Goal: Task Accomplishment & Management: Manage account settings

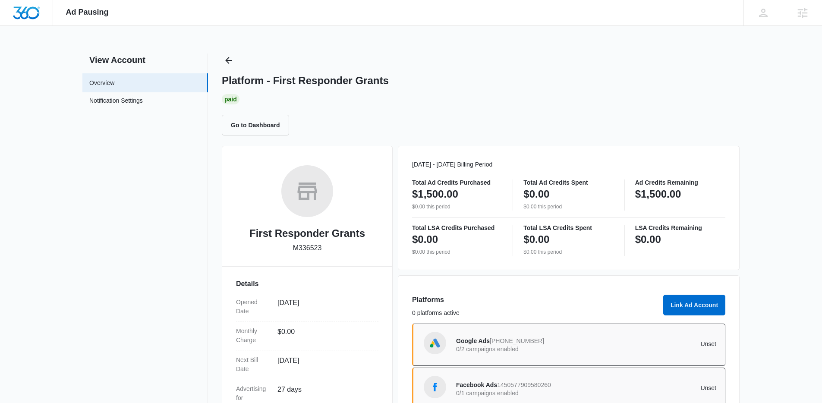
click at [214, 60] on div "View Account Overview Notification Settings 0 Platform - First Responder Grants…" at bounding box center [410, 282] width 657 height 456
click at [232, 59] on icon "Back" at bounding box center [229, 60] width 10 height 10
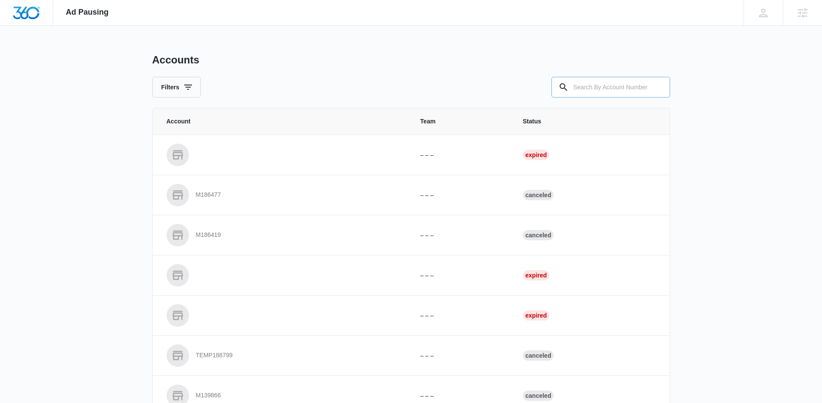
click at [610, 86] on input "text" at bounding box center [610, 87] width 119 height 21
paste input "M326919"
type input "M326919"
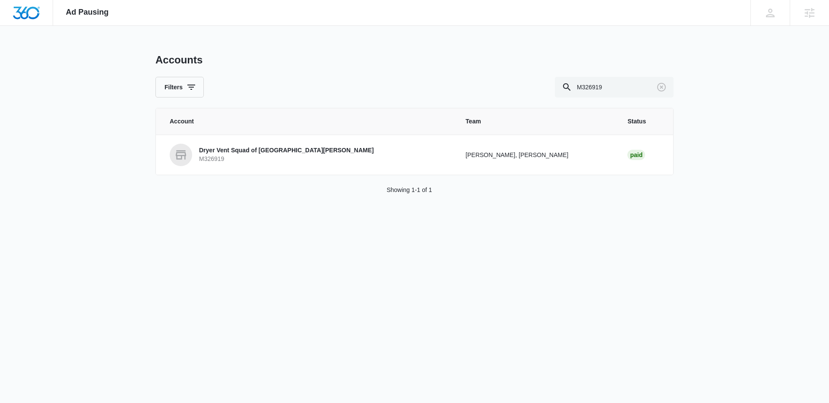
click at [226, 156] on p "M326919" at bounding box center [286, 159] width 175 height 9
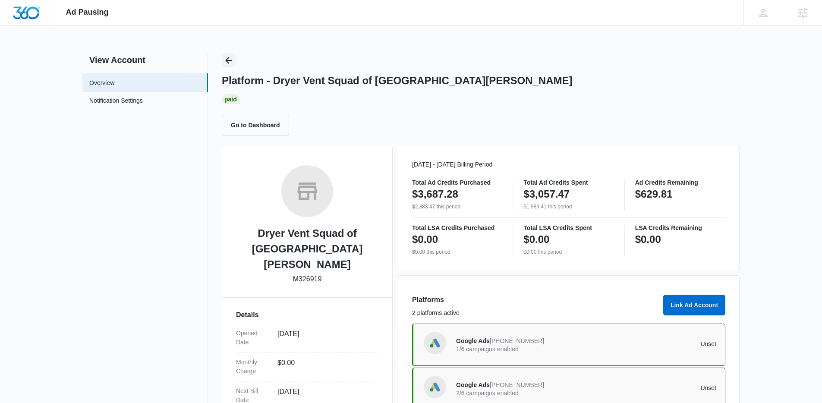
click at [224, 59] on icon "Back" at bounding box center [229, 60] width 10 height 10
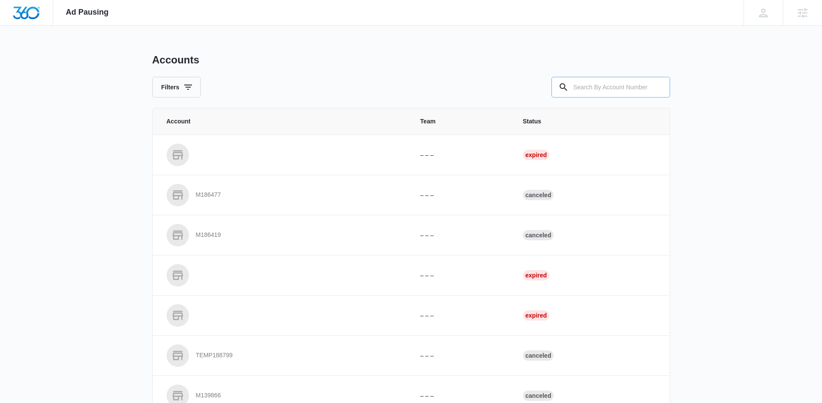
click at [603, 85] on input "text" at bounding box center [610, 87] width 119 height 21
paste input "M331800"
type input "M331800"
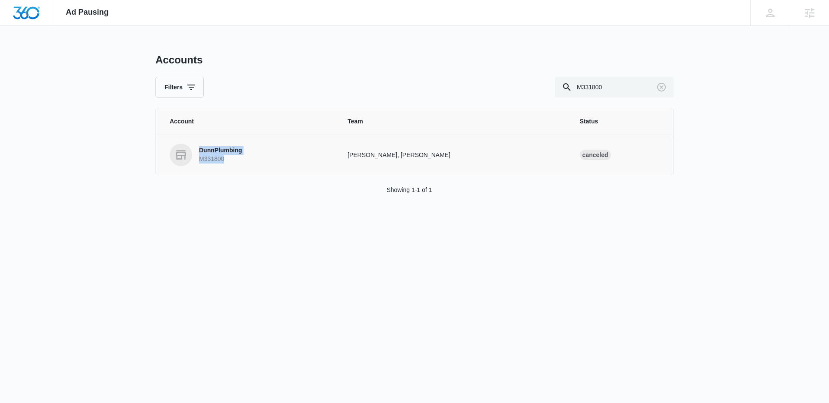
click at [209, 149] on p "DunnPlumbing" at bounding box center [220, 150] width 43 height 9
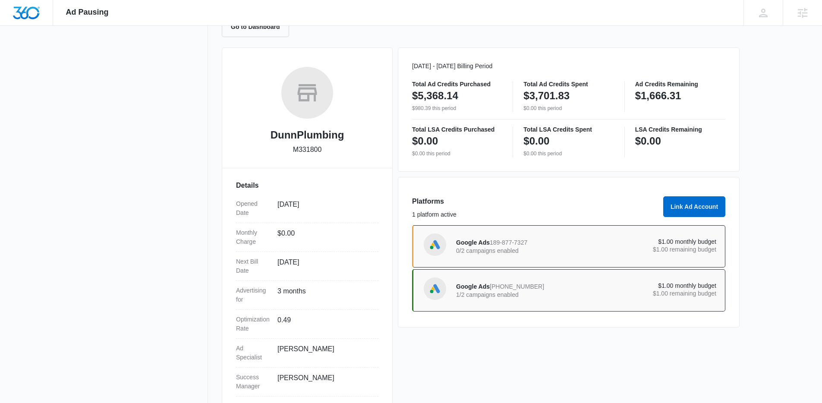
scroll to position [117, 0]
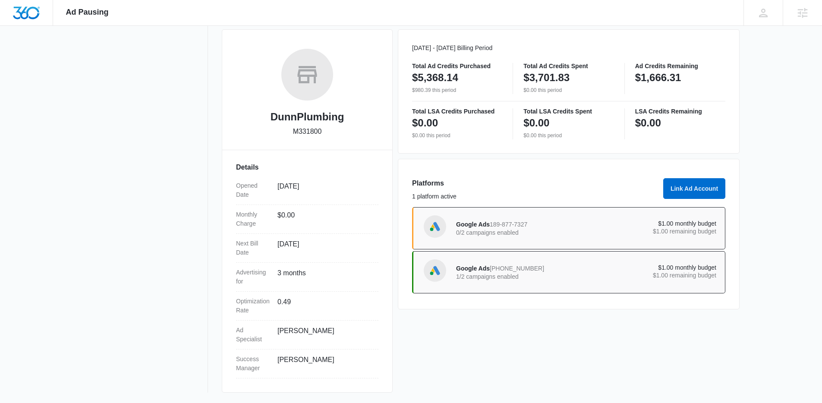
click at [593, 277] on p "$1.00 remaining budget" at bounding box center [651, 275] width 130 height 6
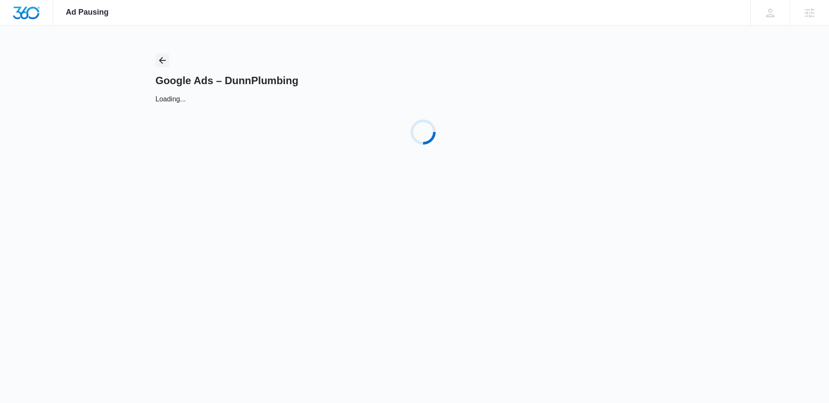
click at [158, 57] on icon "Back" at bounding box center [162, 60] width 10 height 10
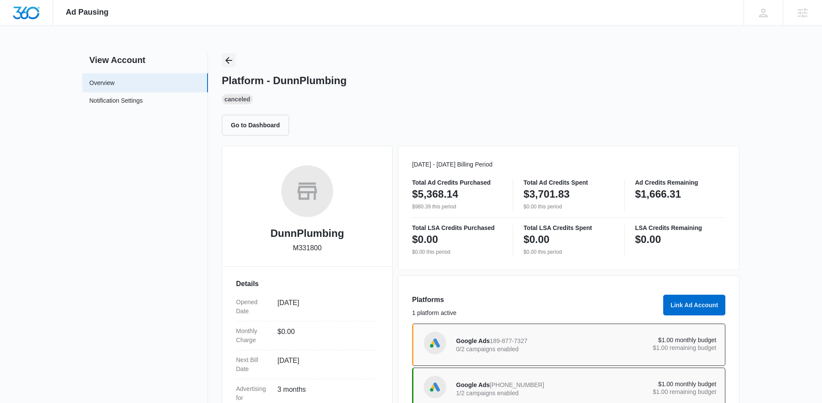
drag, startPoint x: 237, startPoint y: 64, endPoint x: 230, endPoint y: 64, distance: 6.9
click at [237, 64] on div "Platform - DunnPlumbing Canceled Go to Dashboard" at bounding box center [481, 95] width 518 height 82
click at [231, 64] on icon "Back" at bounding box center [229, 60] width 10 height 10
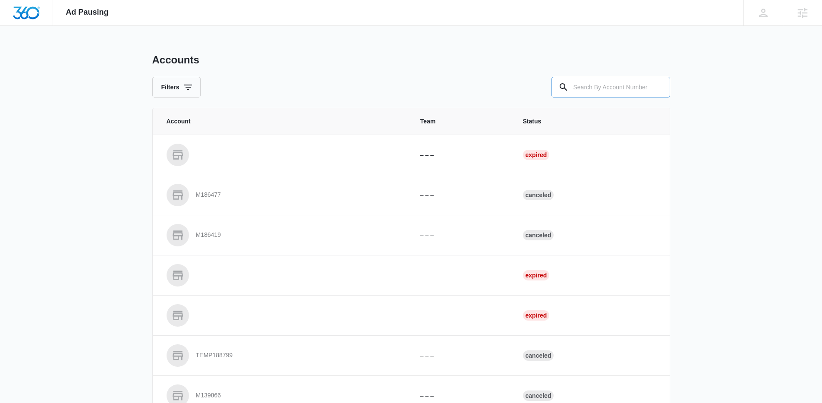
drag, startPoint x: 626, startPoint y: 100, endPoint x: 615, endPoint y: 90, distance: 14.7
click at [624, 98] on div "Accounts Filters Account Team Status – – – Expired M186477 – – – Canceled M1864…" at bounding box center [411, 319] width 518 height 530
click at [615, 90] on input "text" at bounding box center [610, 87] width 119 height 21
paste input "M172827"
type input "M172827"
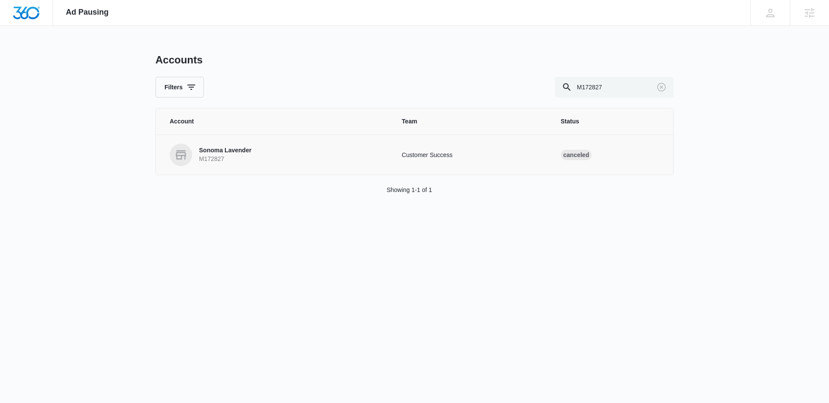
click at [224, 159] on p "M172827" at bounding box center [225, 159] width 52 height 9
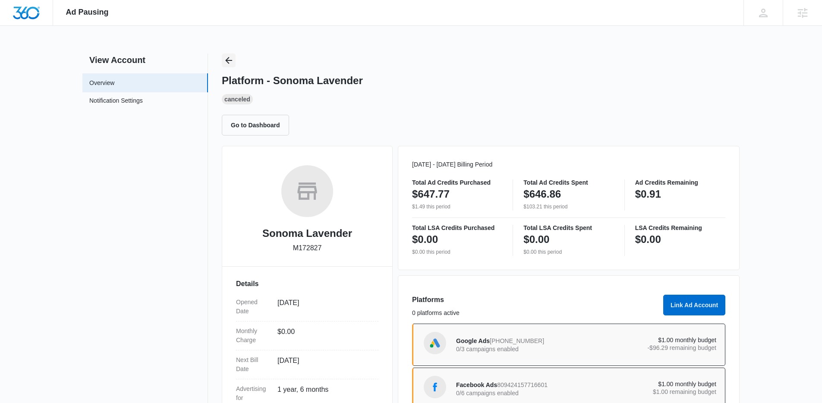
click at [231, 61] on icon "Back" at bounding box center [229, 60] width 10 height 10
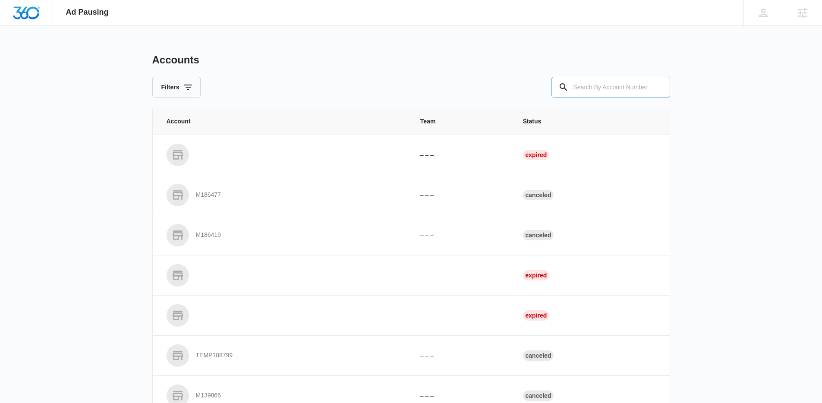
click at [603, 78] on input "text" at bounding box center [610, 87] width 119 height 21
paste input "M182671"
type input "M182671"
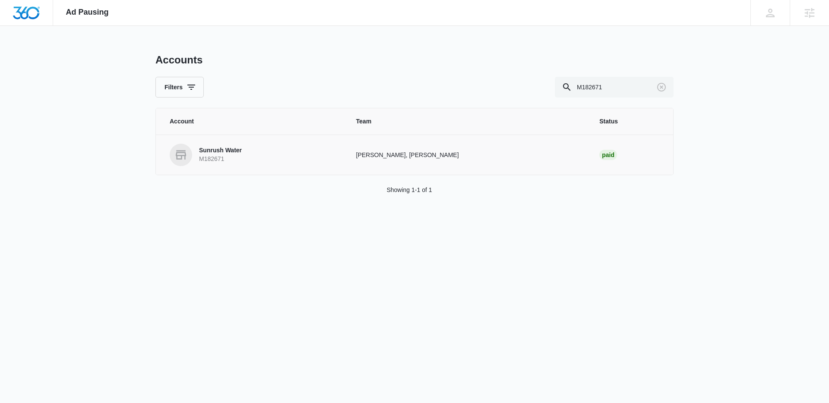
click at [220, 161] on p "M182671" at bounding box center [220, 159] width 43 height 9
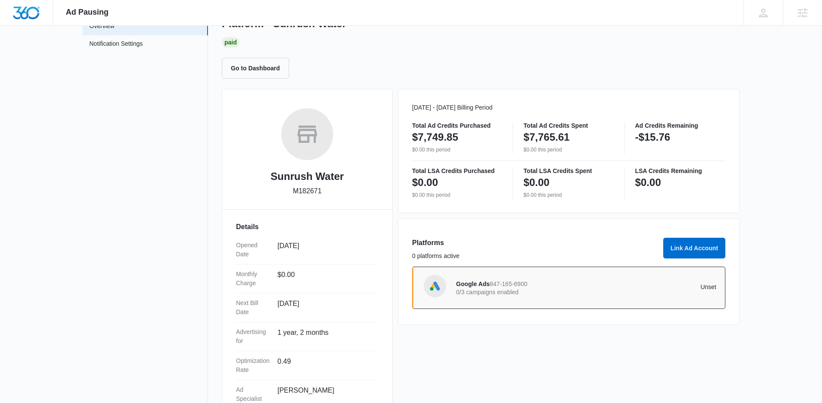
scroll to position [70, 0]
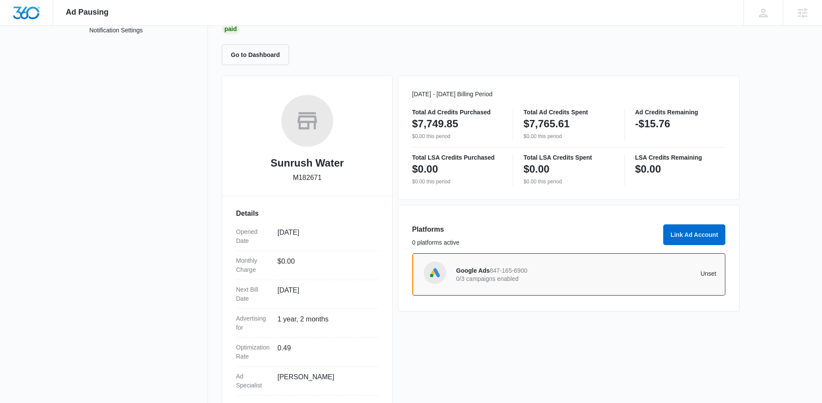
click at [566, 280] on p "0/3 campaigns enabled" at bounding box center [521, 279] width 130 height 6
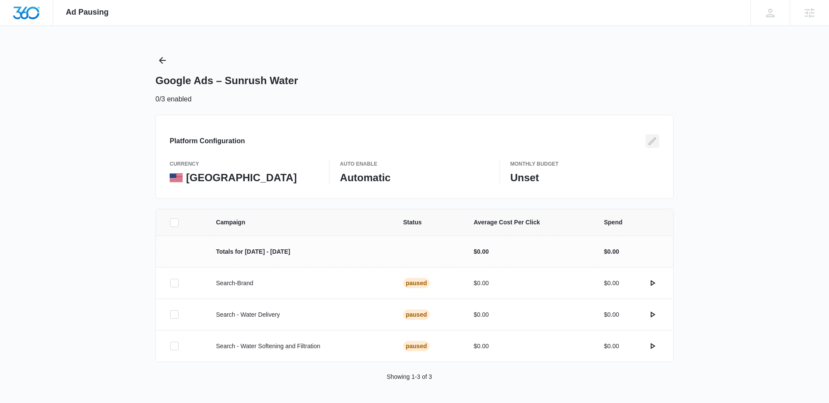
click at [655, 143] on icon "Edit" at bounding box center [652, 141] width 10 height 10
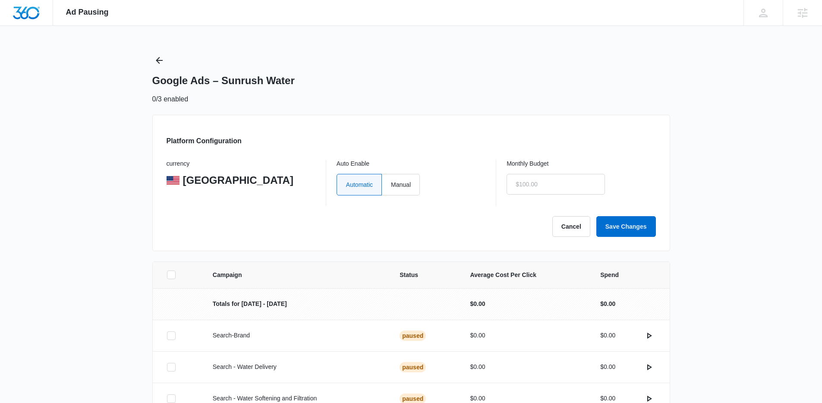
drag, startPoint x: 401, startPoint y: 185, endPoint x: 486, endPoint y: 185, distance: 85.4
click at [401, 185] on label "Manual" at bounding box center [401, 185] width 38 height 22
click at [391, 185] on input "Manual" at bounding box center [391, 184] width 0 height 0
radio input "true"
click at [564, 181] on input "text" at bounding box center [556, 184] width 98 height 21
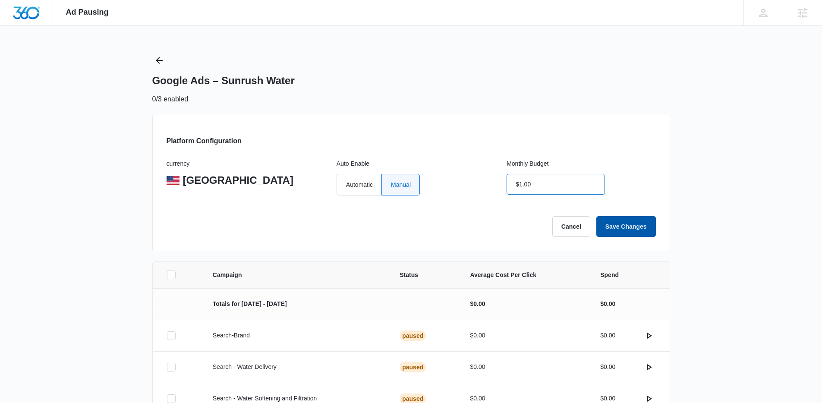
type input "$1.00"
click at [623, 233] on button "Save Changes" at bounding box center [626, 226] width 60 height 21
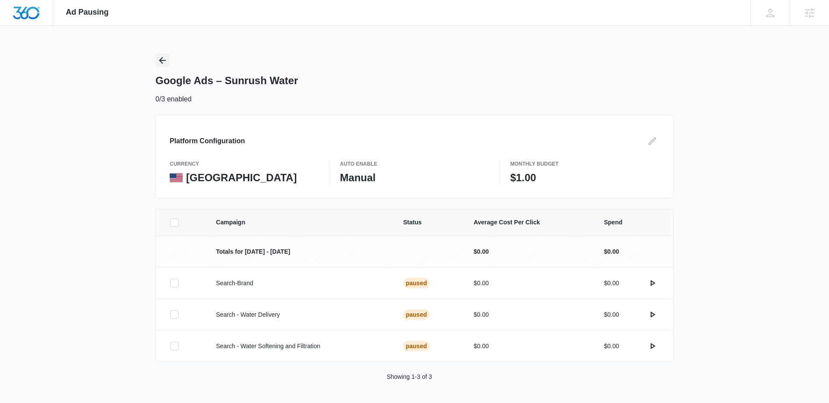
click at [160, 61] on icon "Back" at bounding box center [162, 60] width 7 height 7
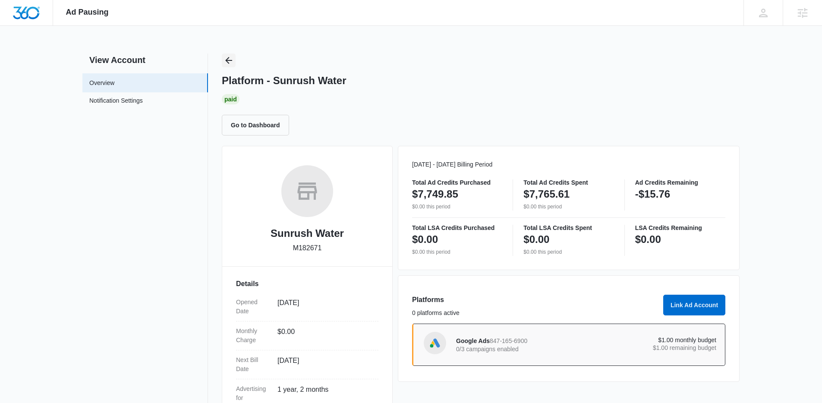
click at [233, 54] on button "Back" at bounding box center [229, 61] width 14 height 14
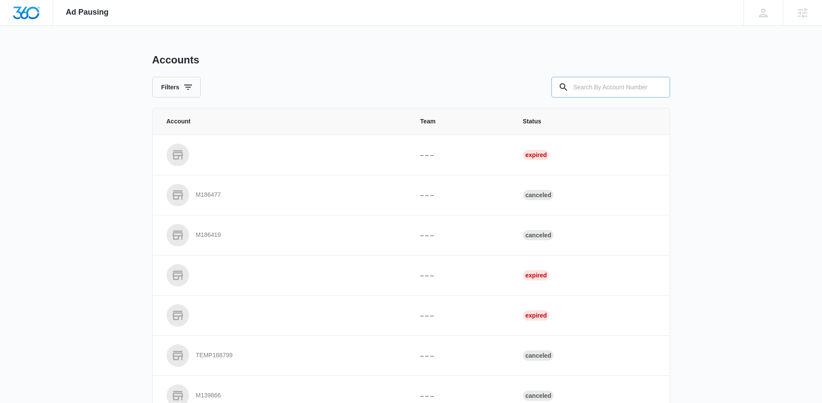
click at [609, 80] on input "text" at bounding box center [610, 87] width 119 height 21
paste input "M29236"
type input "M29236"
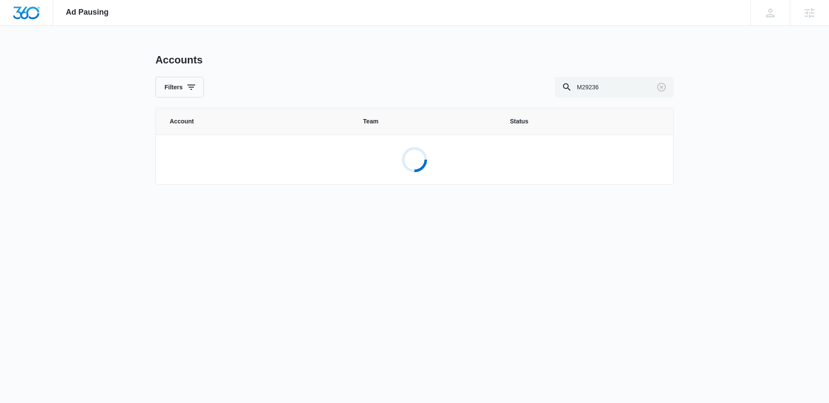
click at [240, 161] on div "Loading..." at bounding box center [414, 160] width 516 height 28
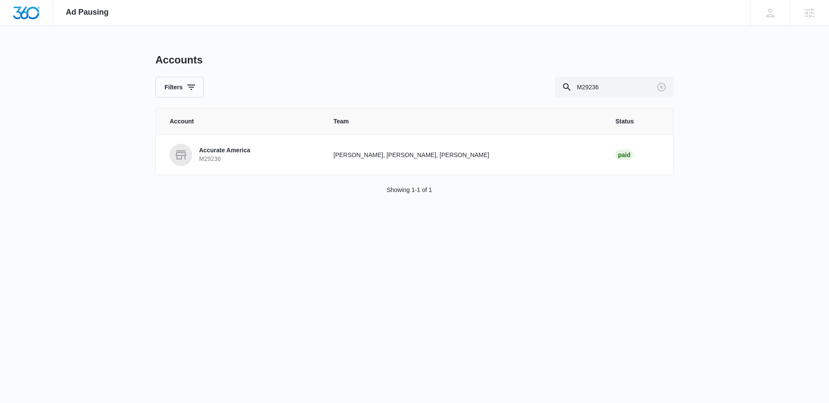
click at [240, 161] on p "M29236" at bounding box center [224, 159] width 51 height 9
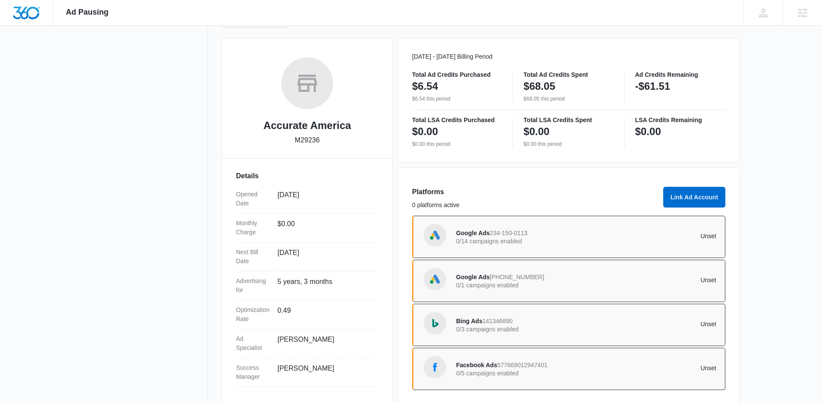
scroll to position [121, 0]
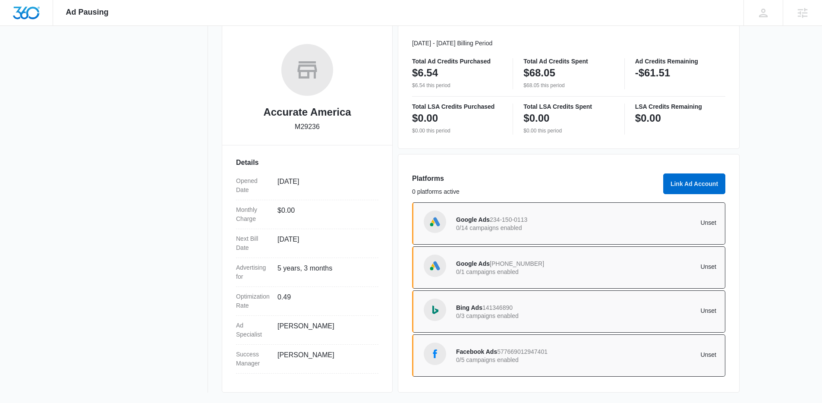
click at [540, 217] on div "Google Ads 234-150-0113 0/14 campaigns enabled" at bounding box center [521, 223] width 130 height 18
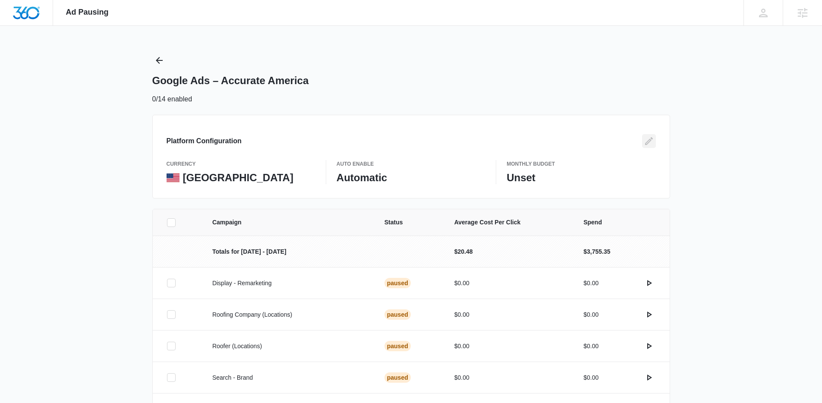
drag, startPoint x: 644, startPoint y: 141, endPoint x: 626, endPoint y: 143, distance: 18.3
click at [644, 141] on icon "Edit" at bounding box center [649, 141] width 10 height 10
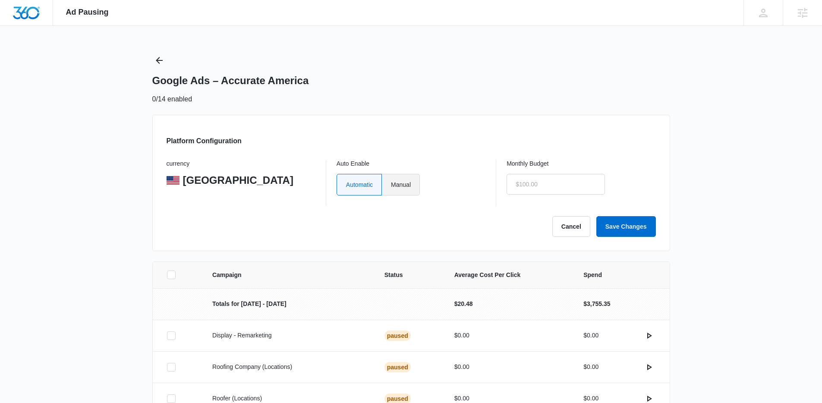
click at [413, 185] on label "Manual" at bounding box center [401, 185] width 38 height 22
click at [391, 185] on input "Manual" at bounding box center [391, 184] width 0 height 0
radio input "true"
click at [567, 186] on input "text" at bounding box center [556, 184] width 98 height 21
type input "$1.00"
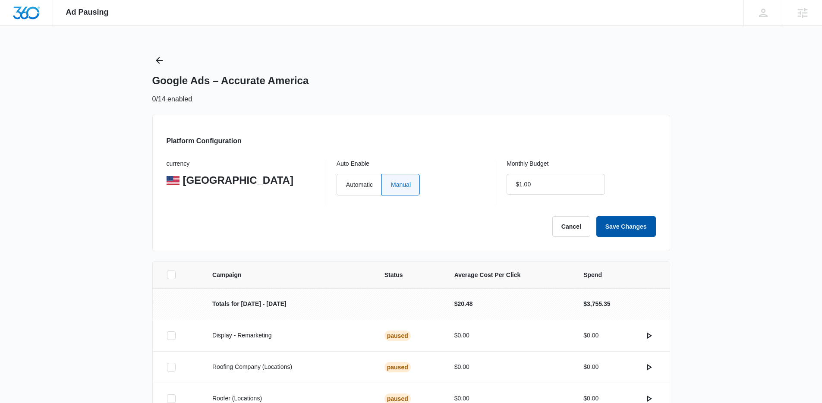
drag, startPoint x: 627, startPoint y: 230, endPoint x: 584, endPoint y: 222, distance: 43.0
click at [627, 230] on button "Save Changes" at bounding box center [626, 226] width 60 height 21
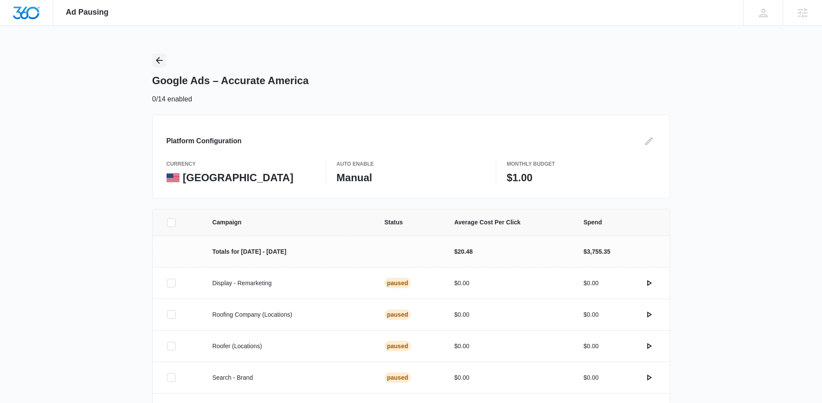
click at [159, 58] on icon "Back" at bounding box center [159, 60] width 7 height 7
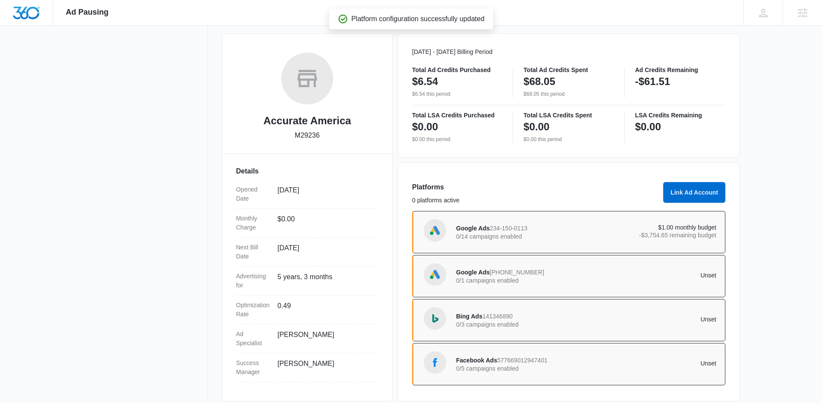
scroll to position [121, 0]
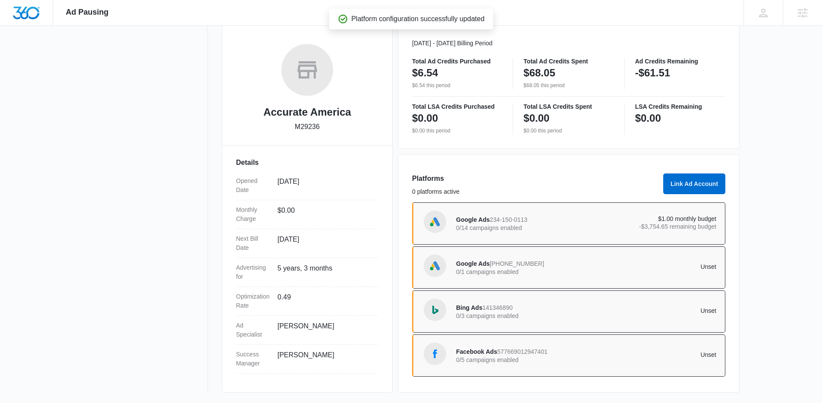
click at [539, 266] on div "Google Ads 717-528-5582 0/1 campaigns enabled" at bounding box center [521, 267] width 130 height 18
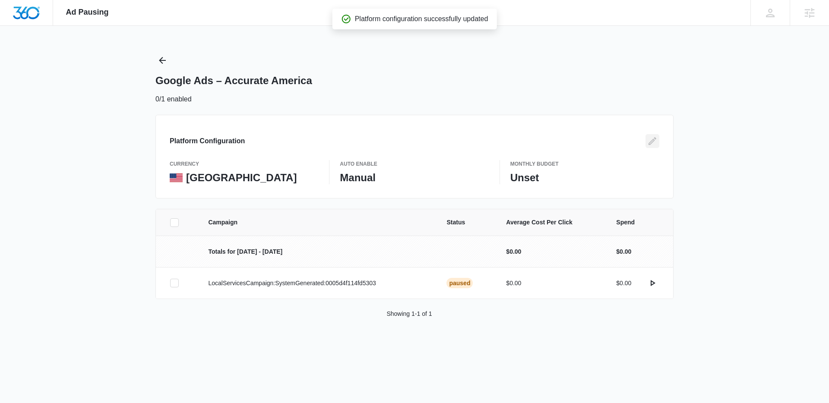
drag, startPoint x: 645, startPoint y: 138, endPoint x: 628, endPoint y: 148, distance: 20.0
click at [645, 138] on button "Edit" at bounding box center [652, 141] width 14 height 14
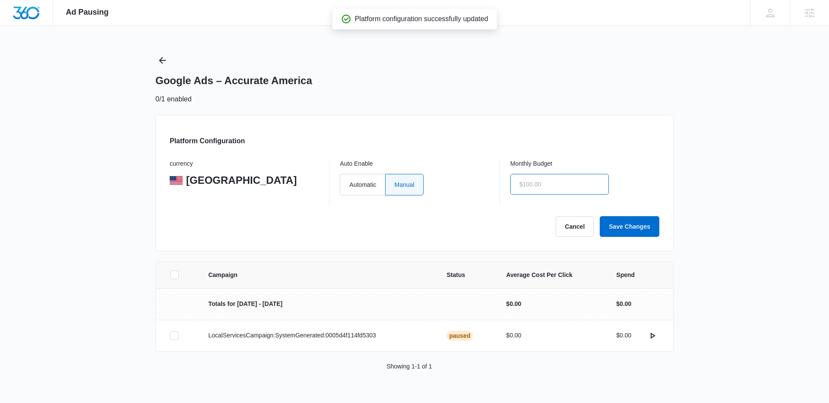
click at [577, 182] on input "text" at bounding box center [559, 184] width 98 height 21
type input "$1.00"
click at [621, 221] on button "Save Changes" at bounding box center [629, 226] width 60 height 21
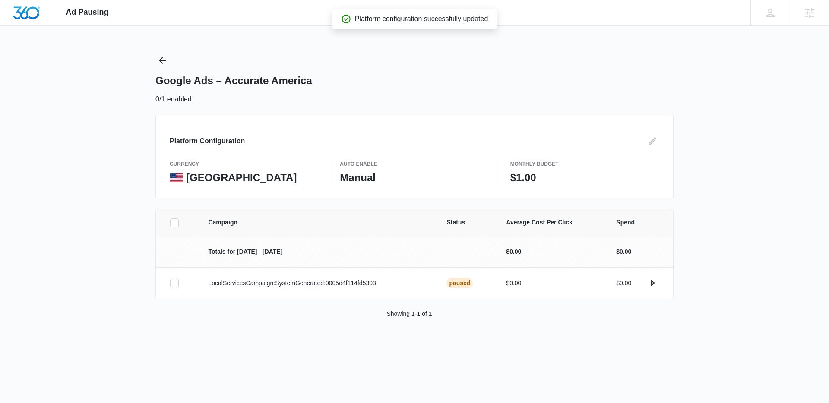
click at [152, 55] on div "Ad Pausing Apps Reputation Websites Forms CRM Email Social Shop Content Ads Int…" at bounding box center [414, 201] width 829 height 403
click at [161, 60] on icon "Back" at bounding box center [162, 60] width 10 height 10
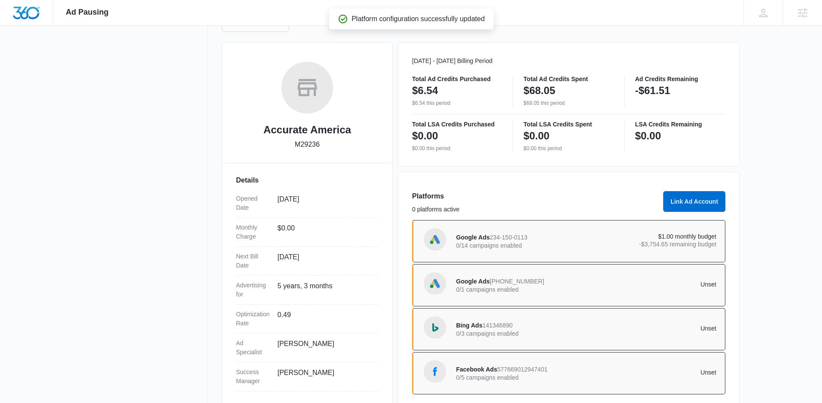
scroll to position [121, 0]
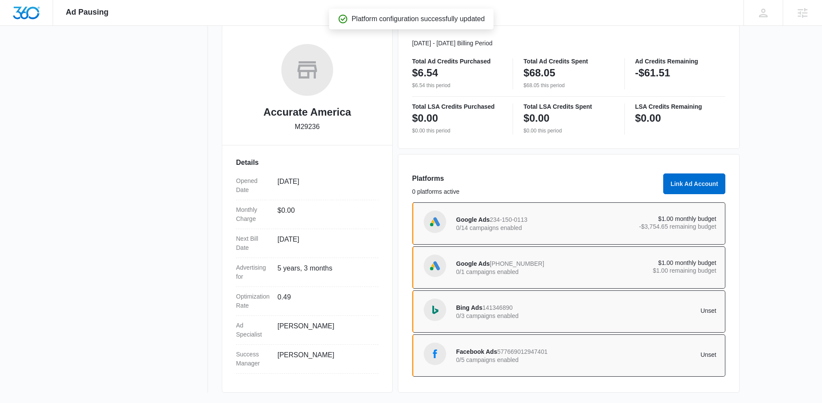
click at [564, 310] on div "Bing Ads 141346890 0/3 campaigns enabled" at bounding box center [521, 311] width 130 height 18
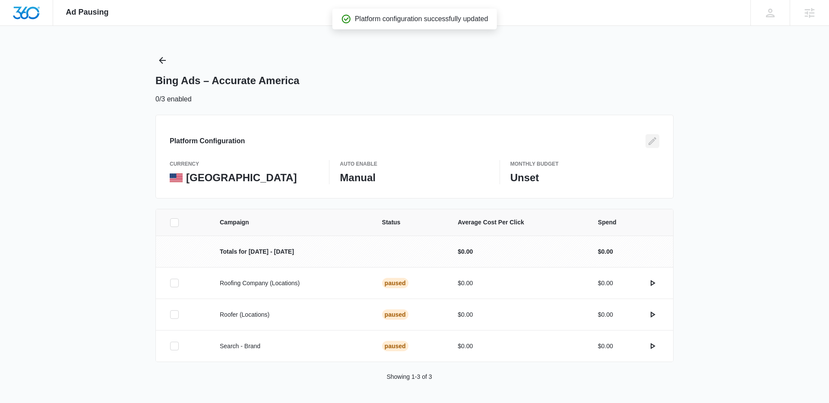
click at [652, 139] on icon "Edit" at bounding box center [652, 141] width 8 height 8
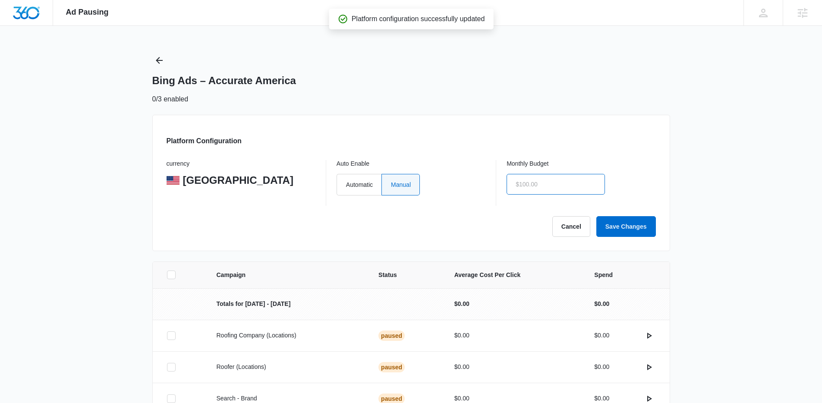
drag, startPoint x: 559, startPoint y: 184, endPoint x: 595, endPoint y: 217, distance: 49.5
click at [559, 184] on input "text" at bounding box center [556, 184] width 98 height 21
type input "$1.00"
click at [618, 230] on button "Save Changes" at bounding box center [626, 226] width 60 height 21
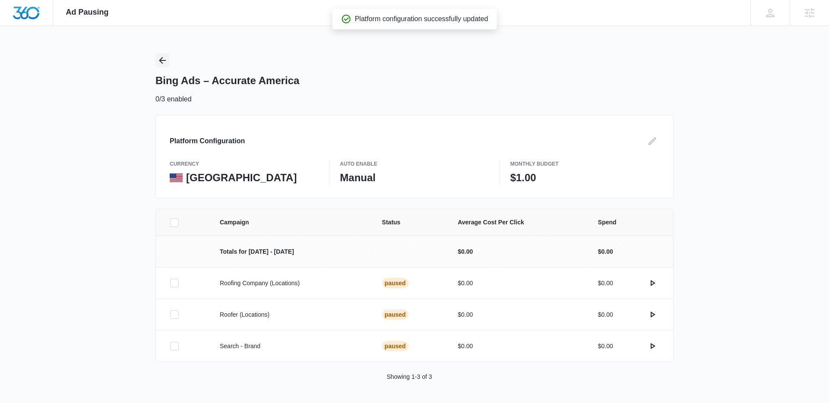
click at [157, 63] on icon "Back" at bounding box center [162, 60] width 10 height 10
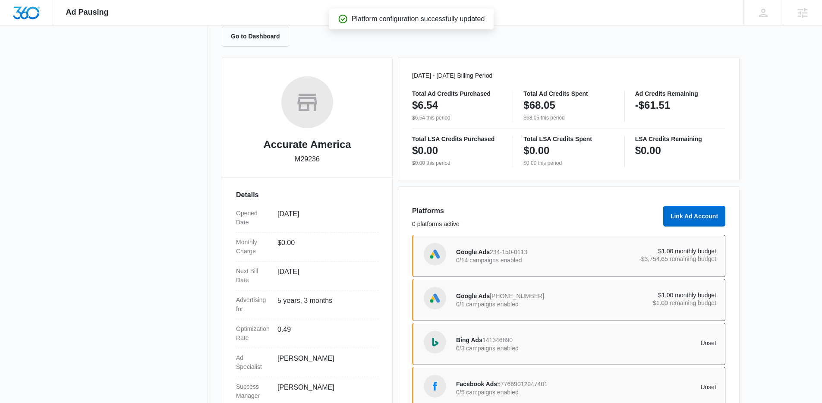
scroll to position [121, 0]
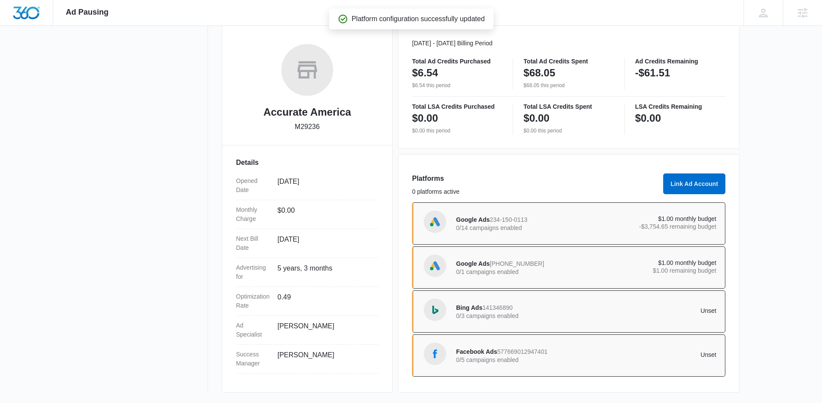
click at [592, 352] on p "Unset" at bounding box center [651, 355] width 130 height 6
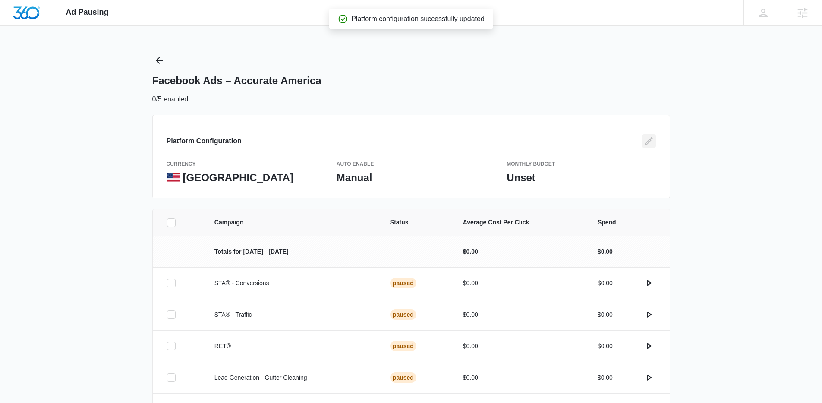
click at [655, 142] on button "Edit" at bounding box center [649, 141] width 14 height 14
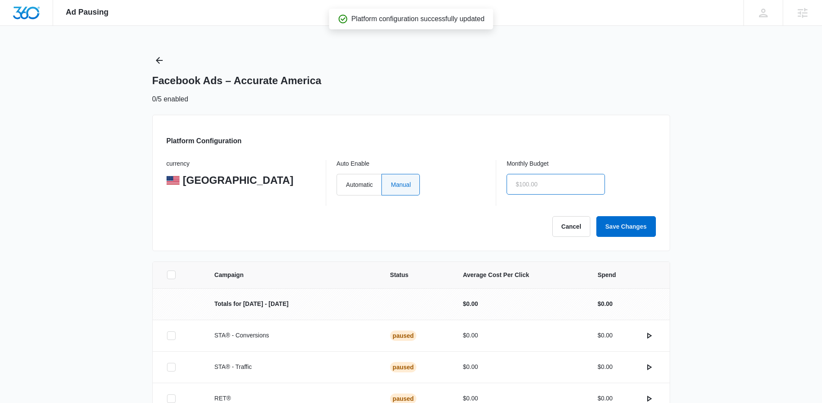
drag, startPoint x: 595, startPoint y: 183, endPoint x: 597, endPoint y: 189, distance: 7.2
click at [595, 183] on input "text" at bounding box center [556, 184] width 98 height 21
type input "$1.00"
click at [623, 228] on button "Save Changes" at bounding box center [626, 226] width 60 height 21
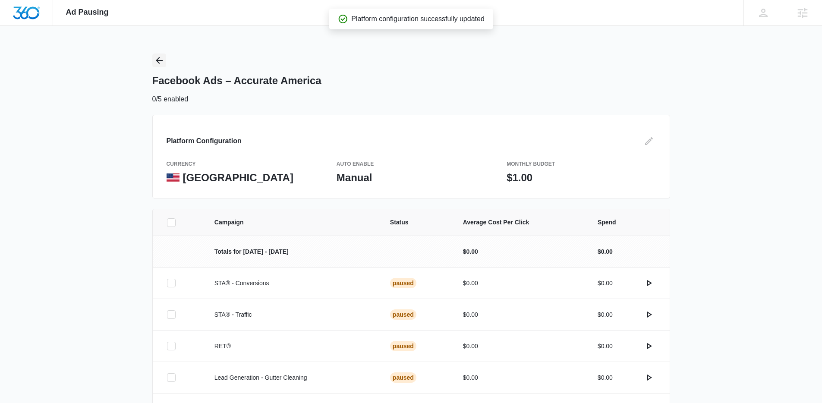
click at [156, 61] on icon "Back" at bounding box center [159, 60] width 10 height 10
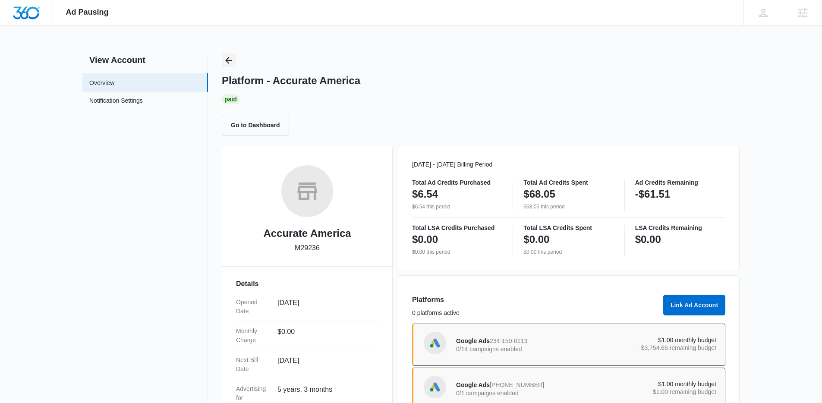
click at [224, 58] on icon "Back" at bounding box center [229, 60] width 10 height 10
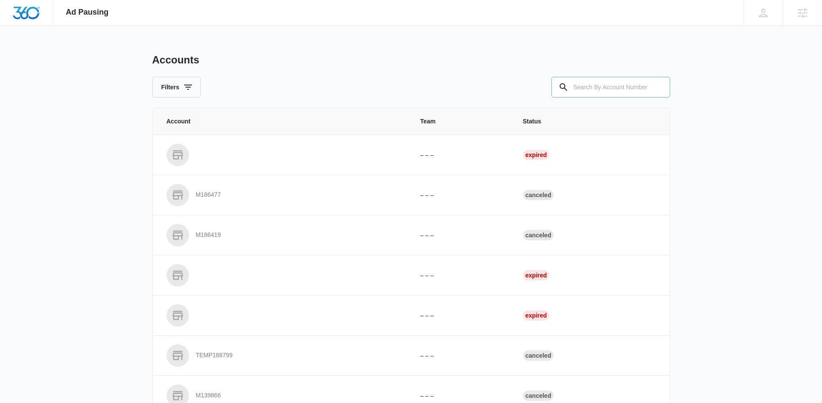
click at [642, 80] on input "text" at bounding box center [610, 87] width 119 height 21
paste input "M329944"
type input "M329944"
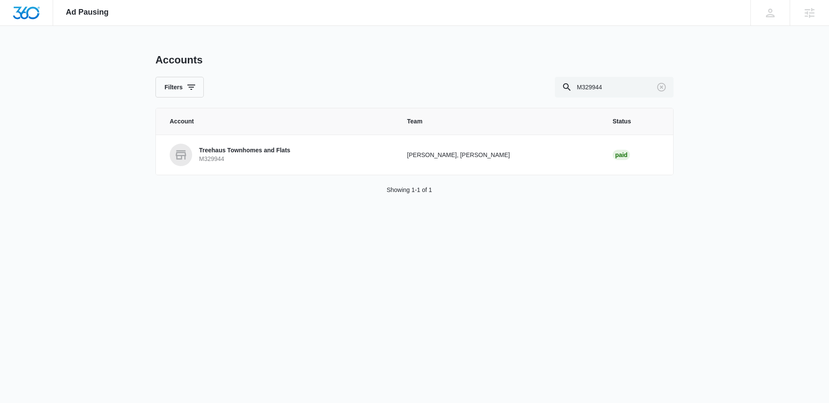
click at [221, 151] on p "Treehaus Townhomes and Flats" at bounding box center [244, 150] width 91 height 9
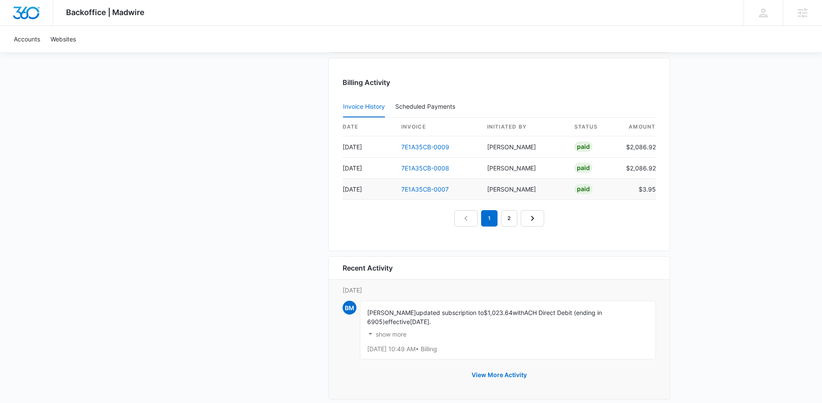
scroll to position [909, 0]
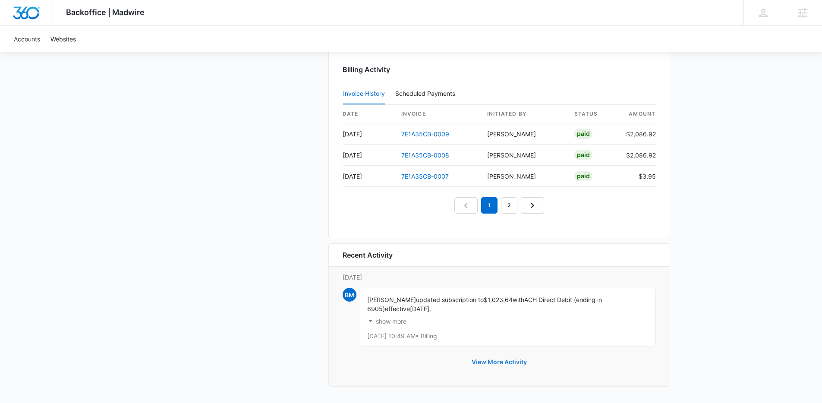
click at [510, 365] on button "View More Activity" at bounding box center [499, 362] width 72 height 21
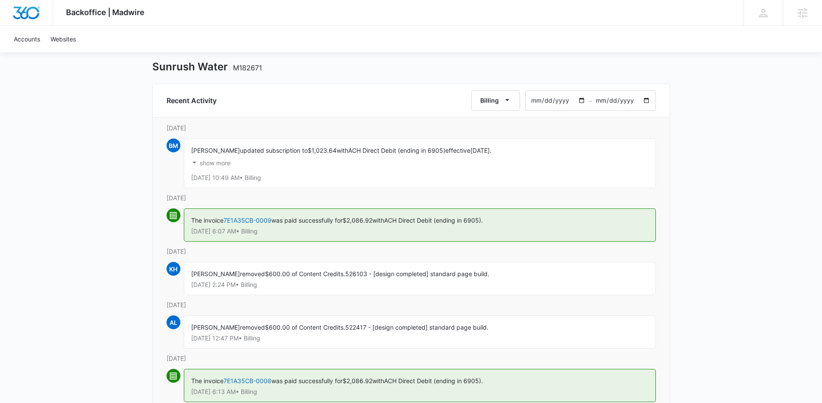
scroll to position [63, 0]
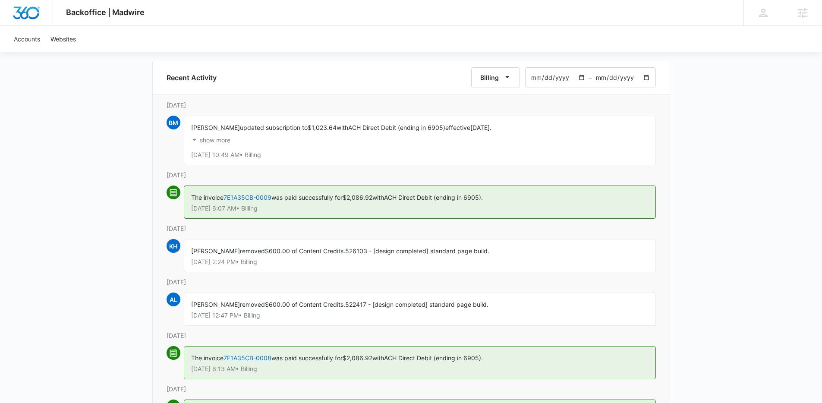
click at [211, 137] on p "show more" at bounding box center [215, 140] width 31 height 6
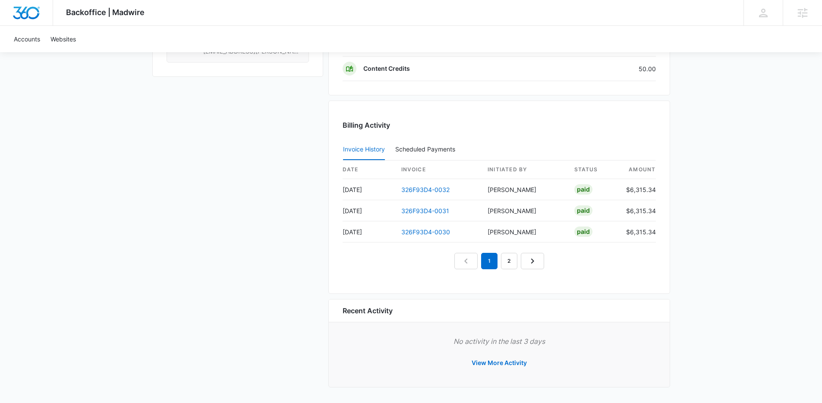
scroll to position [810, 0]
click at [515, 361] on button "View More Activity" at bounding box center [499, 362] width 72 height 21
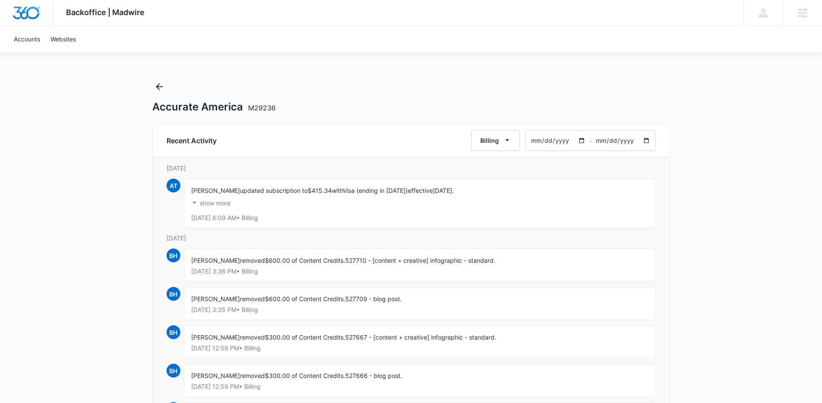
click at [205, 200] on p "show more" at bounding box center [215, 203] width 31 height 6
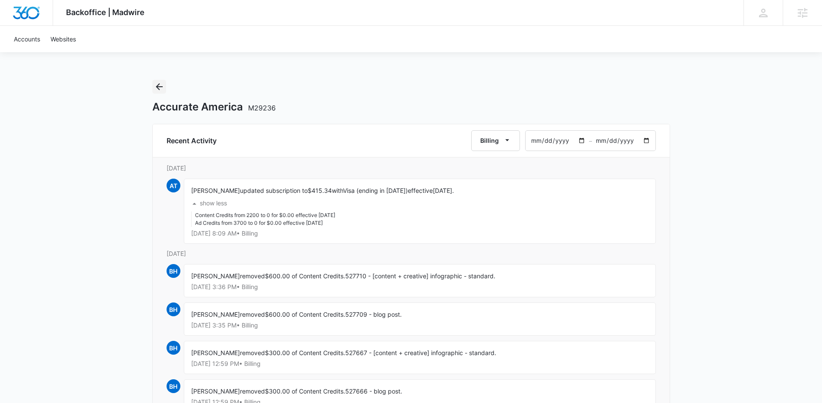
click at [162, 88] on icon "Back" at bounding box center [159, 87] width 10 height 10
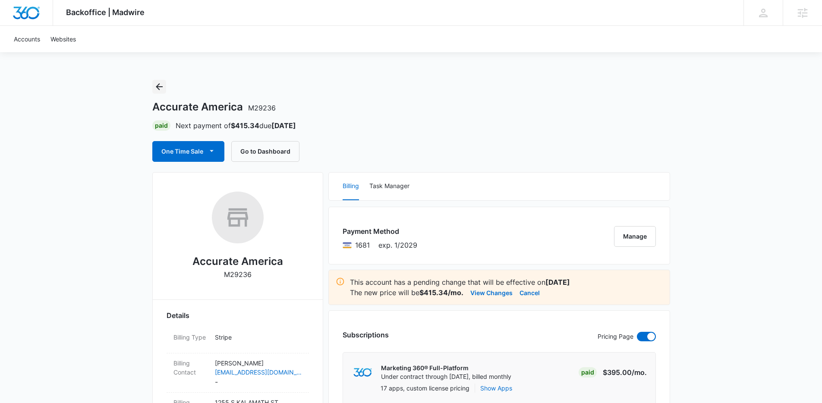
click at [162, 89] on icon "Back" at bounding box center [159, 87] width 10 height 10
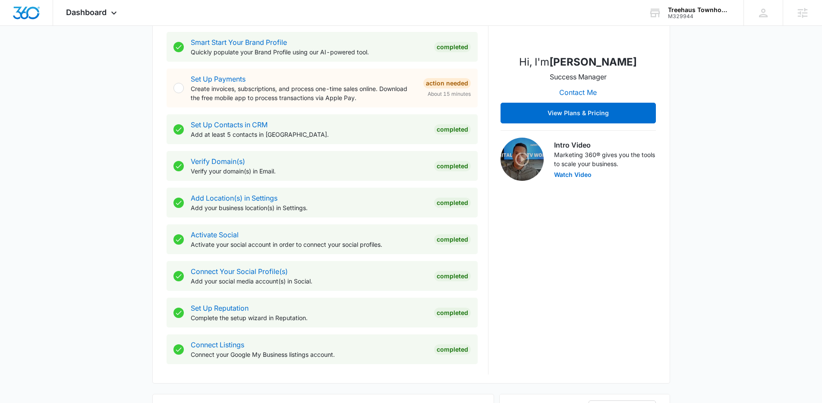
scroll to position [469, 0]
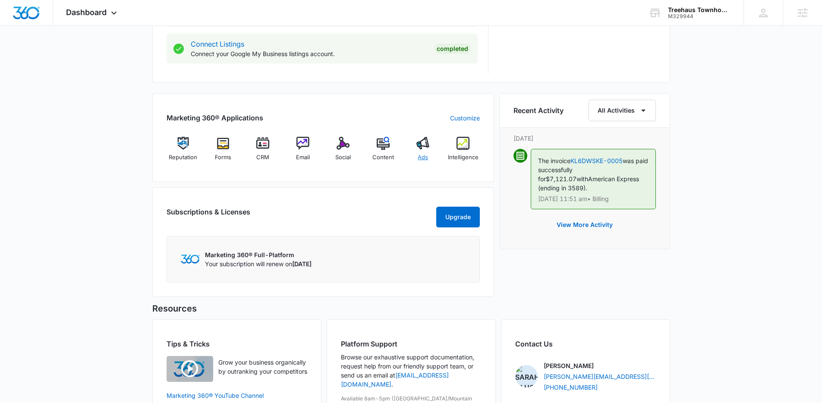
click at [422, 152] on div "Ads" at bounding box center [422, 152] width 33 height 31
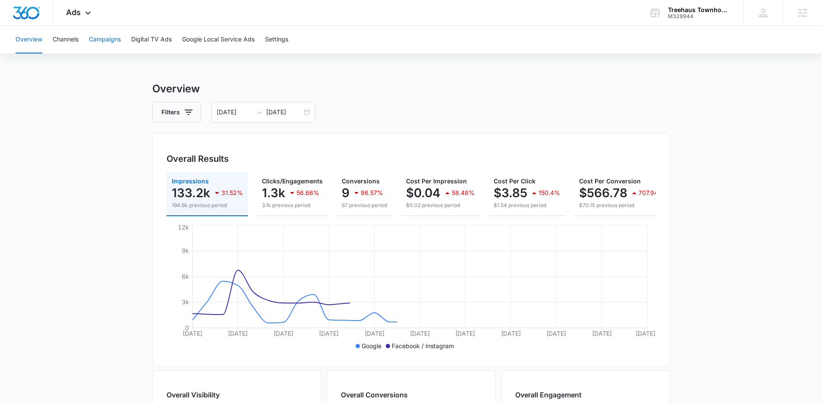
click at [113, 42] on button "Campaigns" at bounding box center [105, 40] width 32 height 28
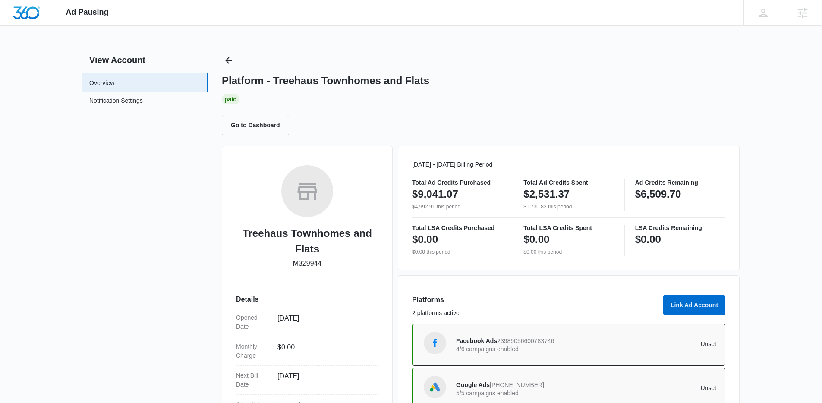
click at [236, 63] on div "Platform - Treehaus Townhomes and Flats Paid Go to Dashboard" at bounding box center [481, 95] width 518 height 82
click at [231, 64] on icon "Back" at bounding box center [229, 60] width 10 height 10
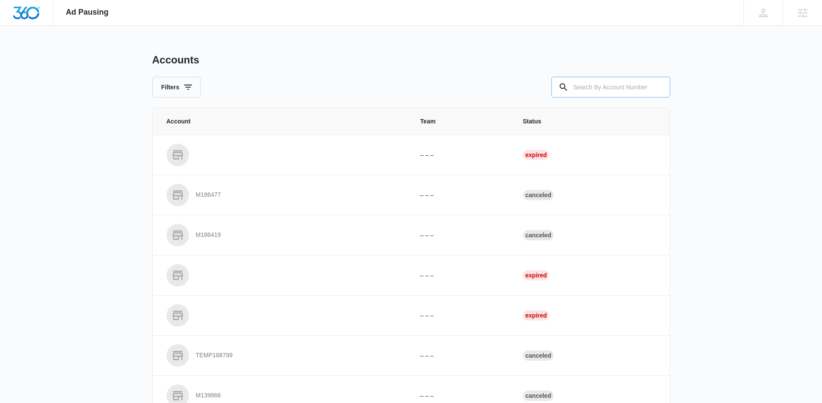
drag, startPoint x: 609, startPoint y: 77, endPoint x: 596, endPoint y: 78, distance: 12.6
click at [608, 77] on input "text" at bounding box center [610, 87] width 119 height 21
paste input "A1093"
type input "A1093"
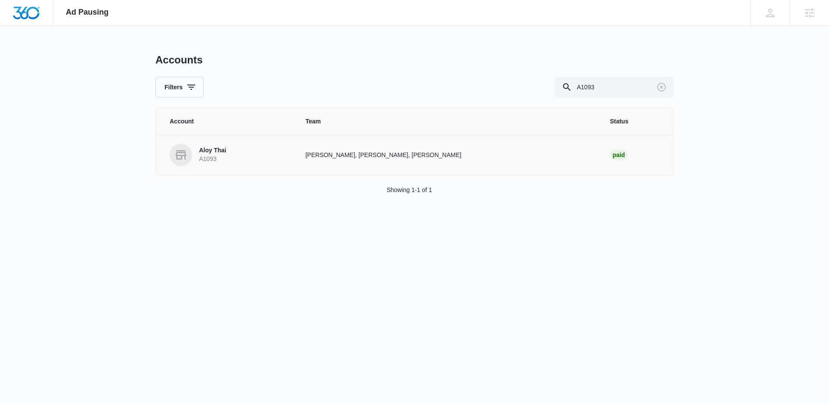
click at [207, 150] on p "Aloy Thai" at bounding box center [212, 150] width 27 height 9
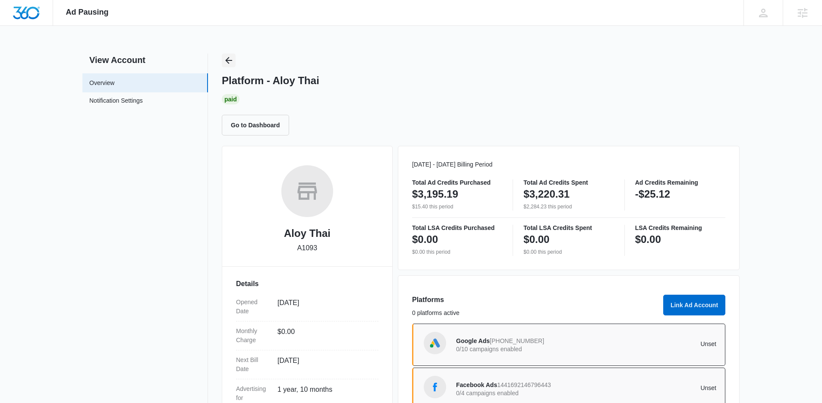
click at [227, 57] on icon "Back" at bounding box center [229, 60] width 10 height 10
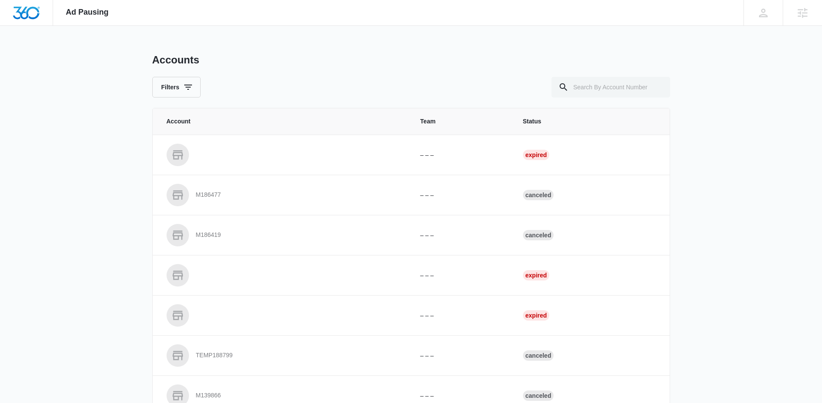
click at [606, 75] on div "Accounts Filters" at bounding box center [411, 76] width 518 height 44
drag, startPoint x: 608, startPoint y: 84, endPoint x: 511, endPoint y: 83, distance: 96.7
click at [602, 84] on input "text" at bounding box center [610, 87] width 119 height 21
paste input "M33096"
type input "M33096"
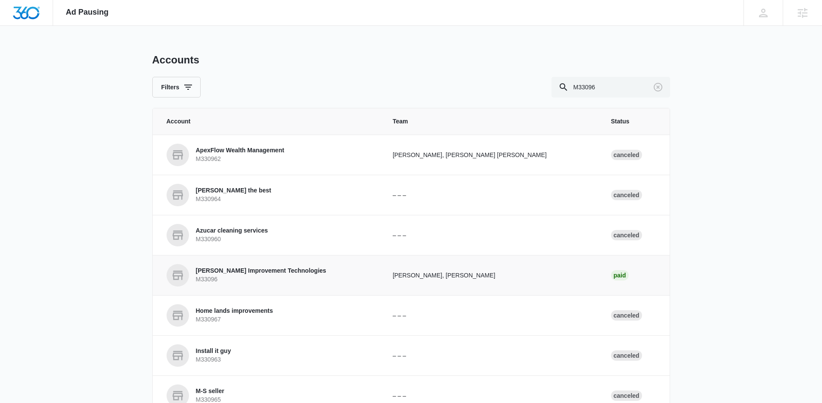
click at [252, 278] on p "M33096" at bounding box center [261, 279] width 130 height 9
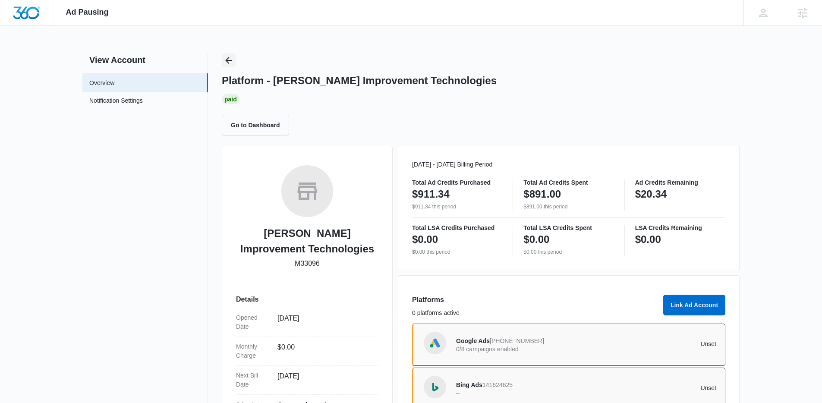
click at [233, 61] on icon "Back" at bounding box center [229, 60] width 10 height 10
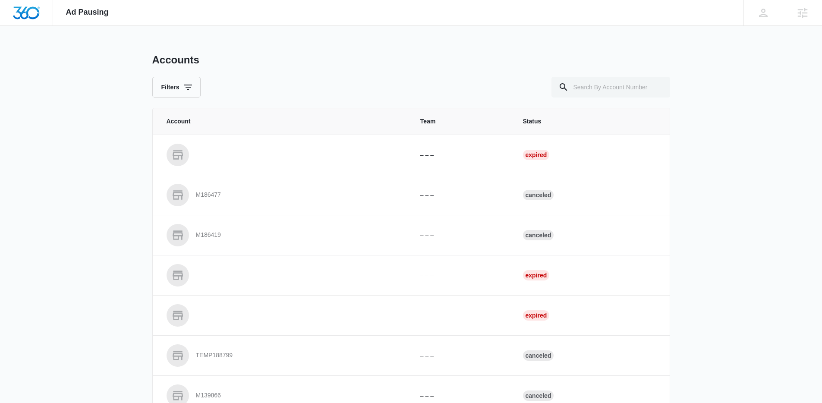
click at [545, 76] on div "Accounts Filters" at bounding box center [411, 76] width 518 height 44
drag, startPoint x: 579, startPoint y: 79, endPoint x: 497, endPoint y: 81, distance: 81.6
click at [577, 80] on input "text" at bounding box center [610, 87] width 119 height 21
paste input "M320508"
type input "M320508"
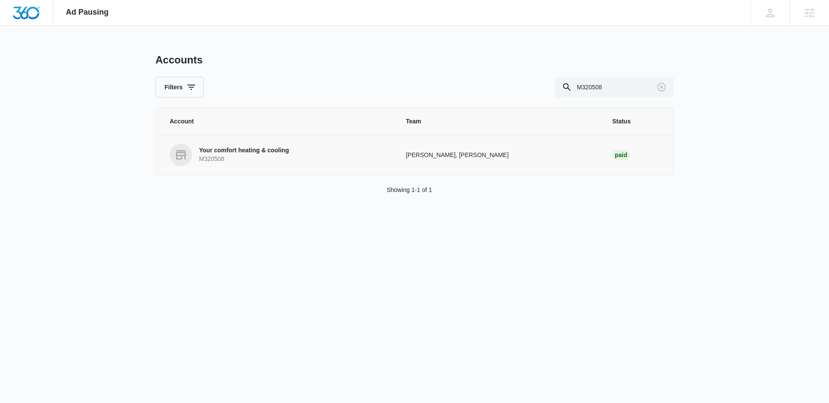
click at [291, 152] on link "Your comfort heating & cooling M320508" at bounding box center [277, 155] width 215 height 22
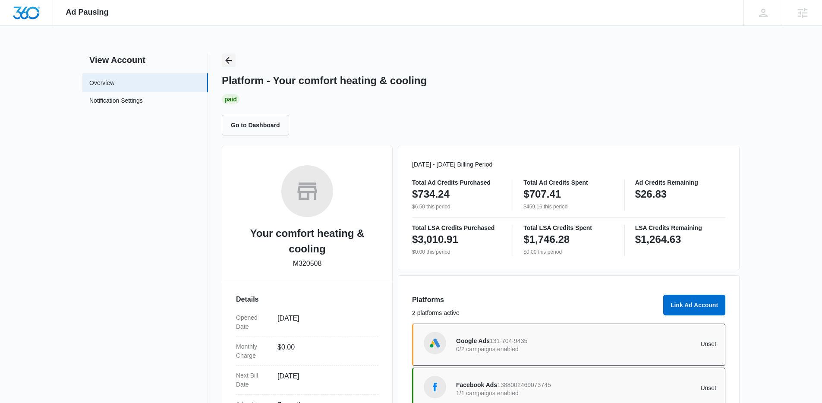
click at [230, 60] on icon "Back" at bounding box center [229, 60] width 10 height 10
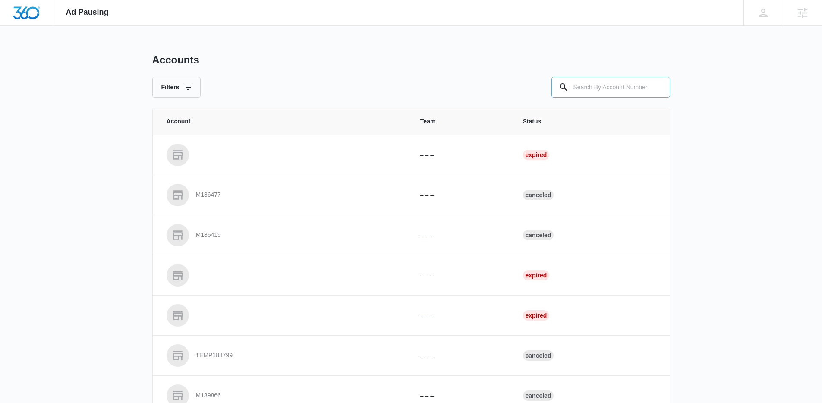
click at [607, 91] on input "text" at bounding box center [610, 87] width 119 height 21
paste input "M179620"
type input "M179620"
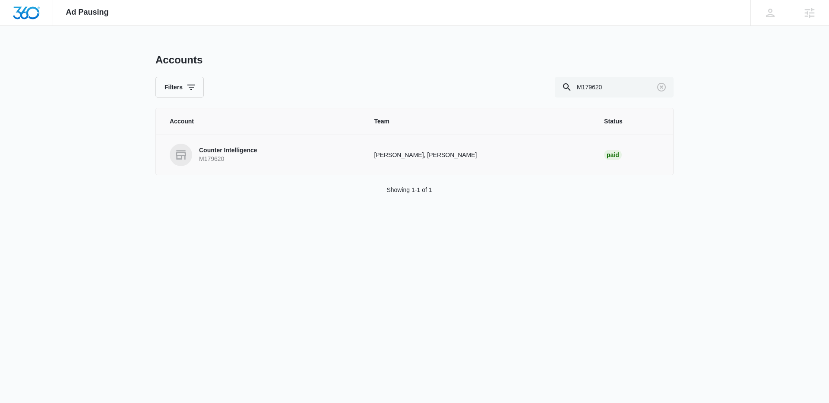
click at [252, 158] on p "M179620" at bounding box center [228, 159] width 58 height 9
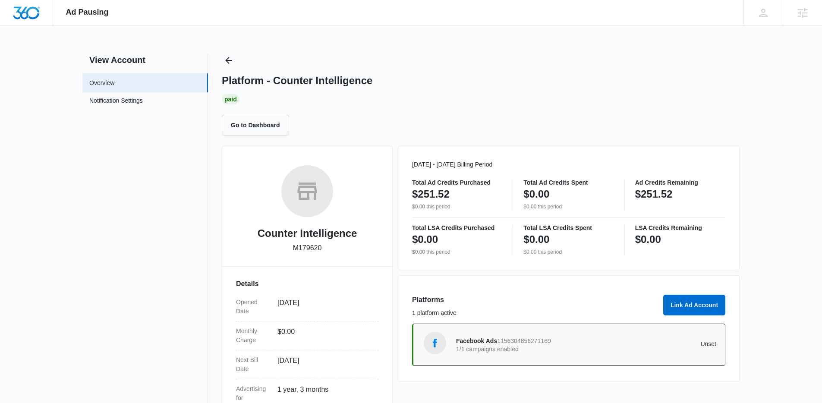
click at [226, 53] on div "Ad Pausing Apps Reputation Websites Forms CRM Email Social Shop Content Ads Int…" at bounding box center [411, 201] width 822 height 403
click at [231, 58] on icon "Back" at bounding box center [229, 60] width 10 height 10
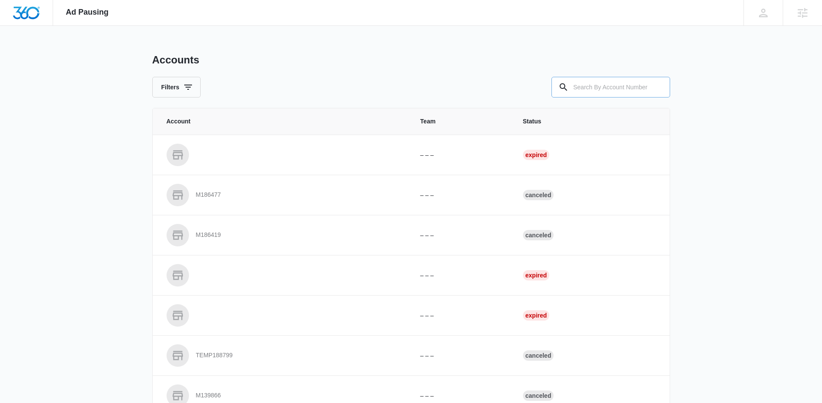
drag, startPoint x: 595, startPoint y: 85, endPoint x: 567, endPoint y: 81, distance: 27.5
click at [586, 84] on input "text" at bounding box center [610, 87] width 119 height 21
paste input "C1081"
type input "C1081"
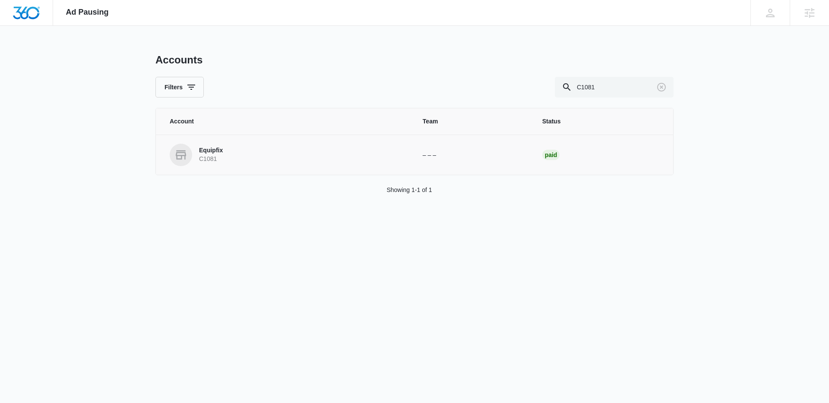
click at [206, 153] on p "Equipfix" at bounding box center [211, 150] width 24 height 9
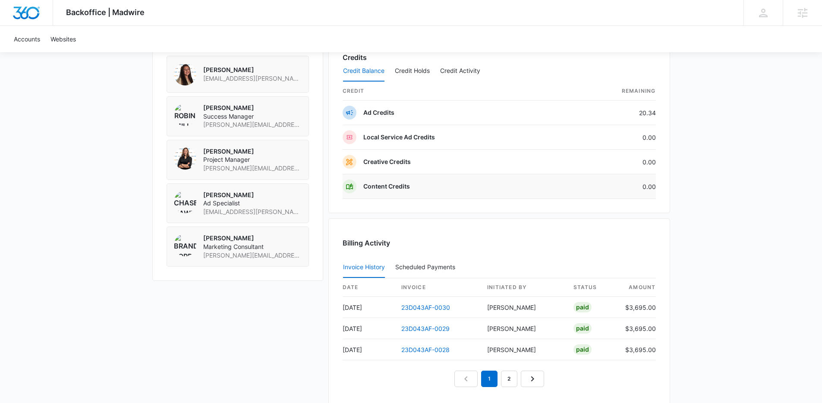
scroll to position [652, 0]
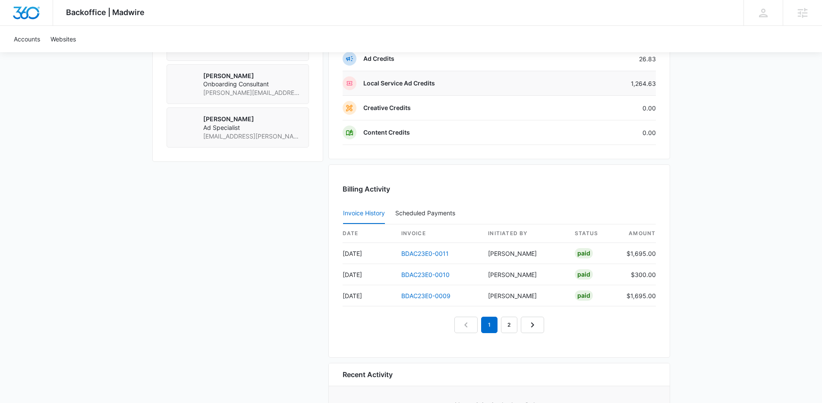
scroll to position [731, 0]
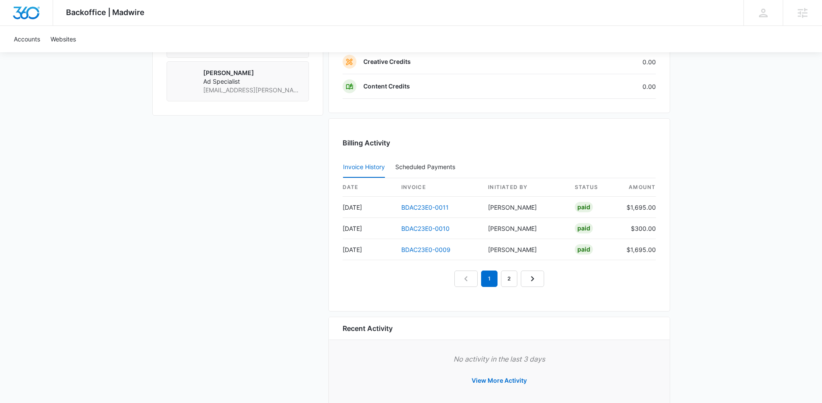
scroll to position [776, 0]
click at [429, 224] on link "BDAC23E0-0010" at bounding box center [425, 227] width 48 height 7
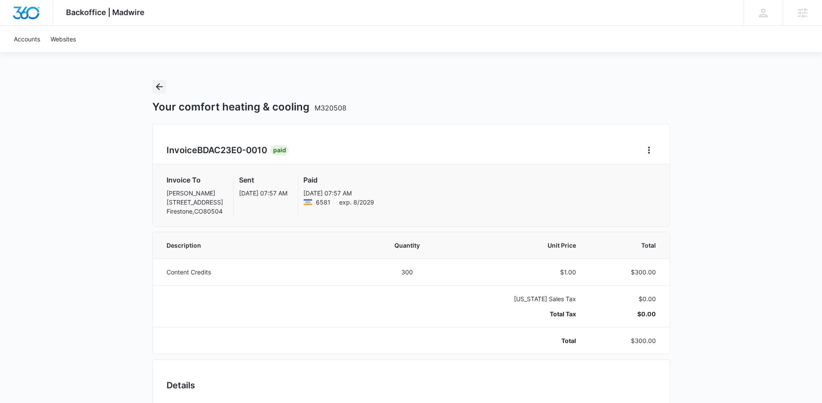
click at [158, 82] on icon "Back" at bounding box center [159, 87] width 10 height 10
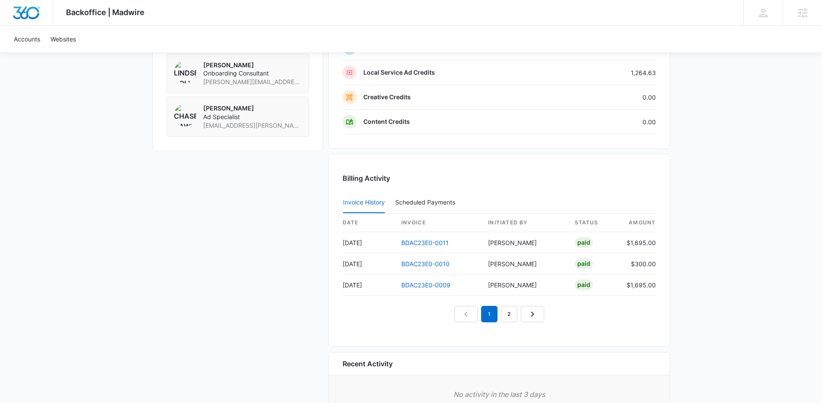
scroll to position [761, 0]
